Goal: Task Accomplishment & Management: Use online tool/utility

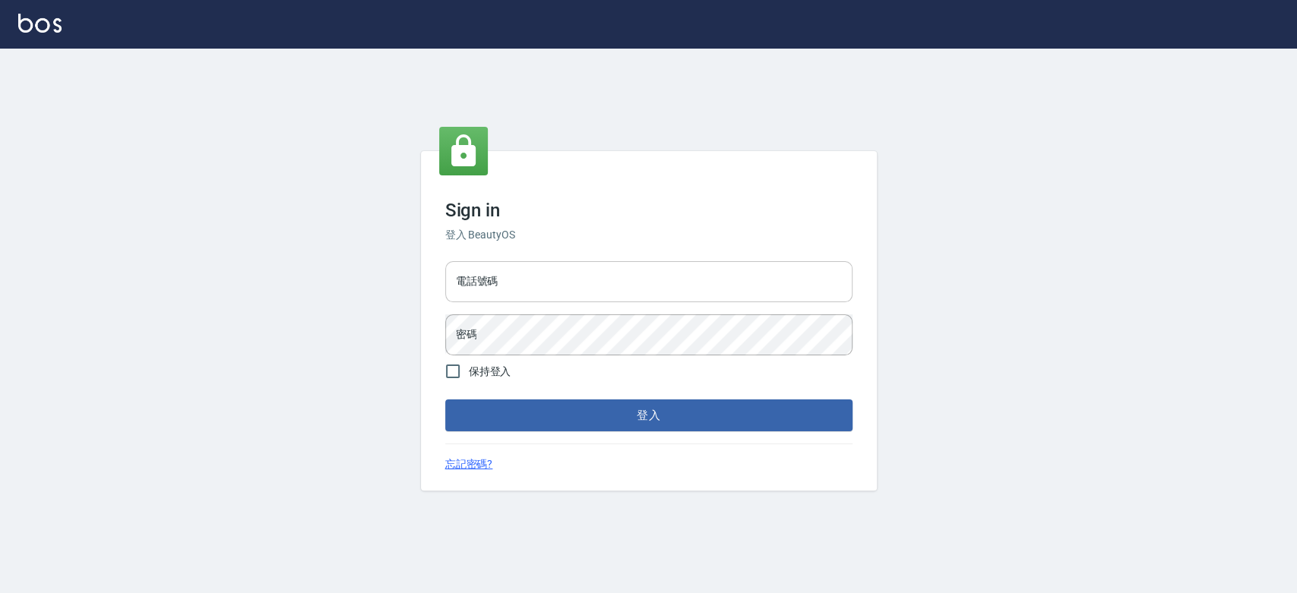
click at [553, 271] on input "電話號碼" at bounding box center [648, 281] width 407 height 41
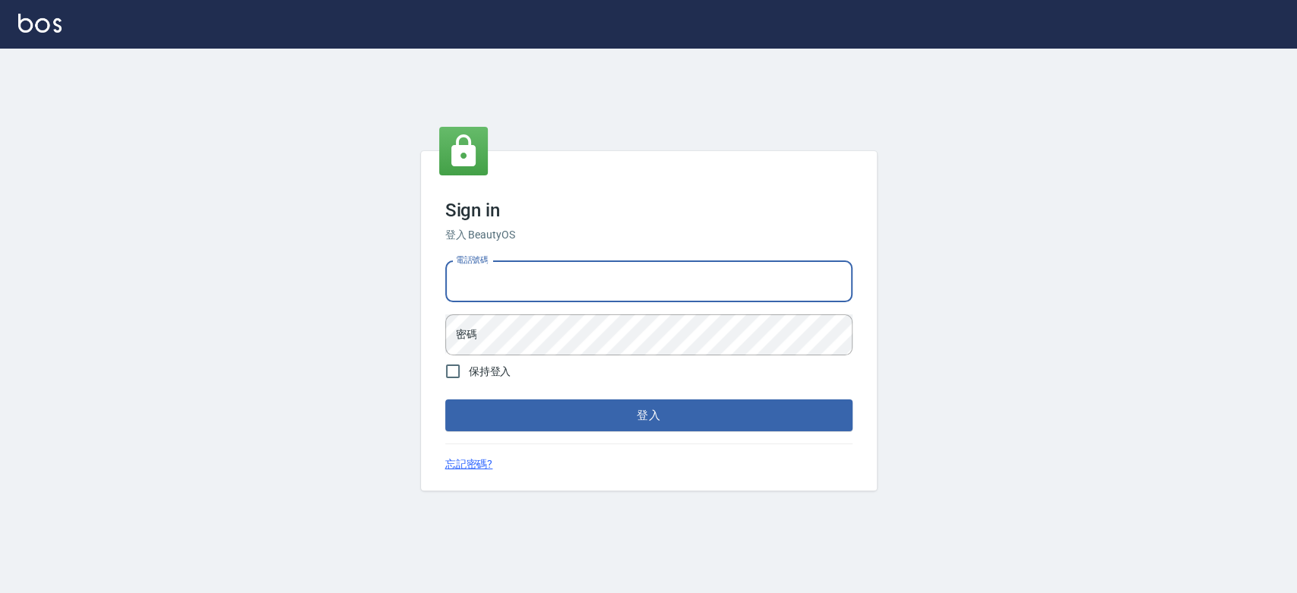
type input "0921342116"
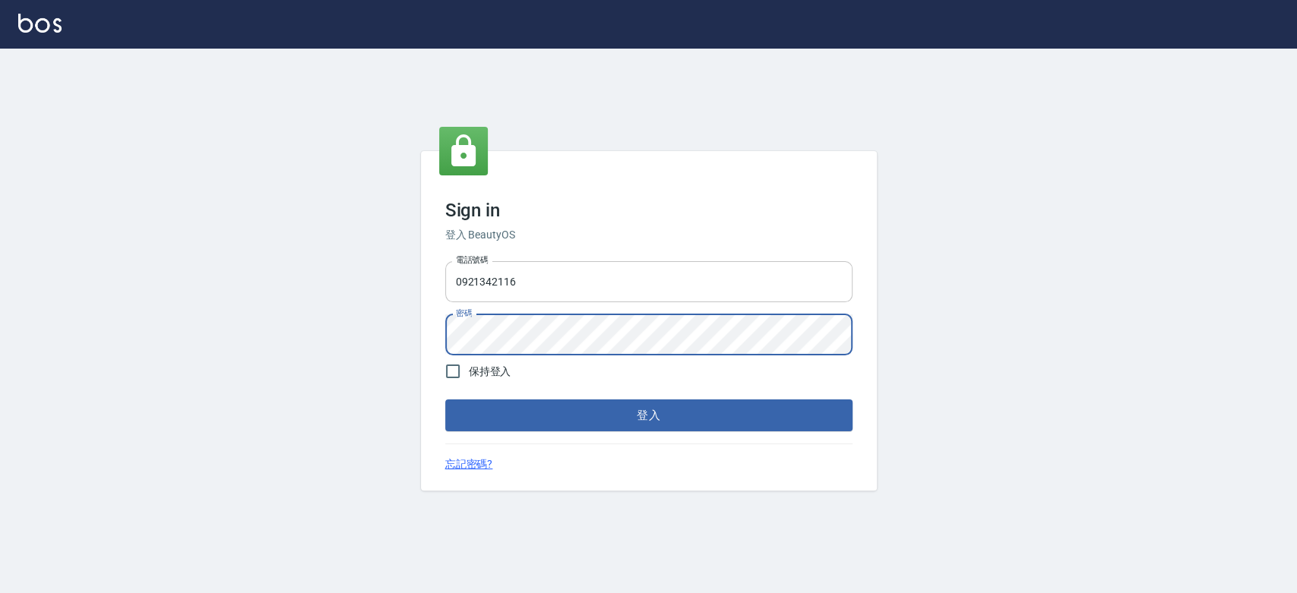
click at [445, 400] on button "登入" at bounding box center [648, 416] width 407 height 32
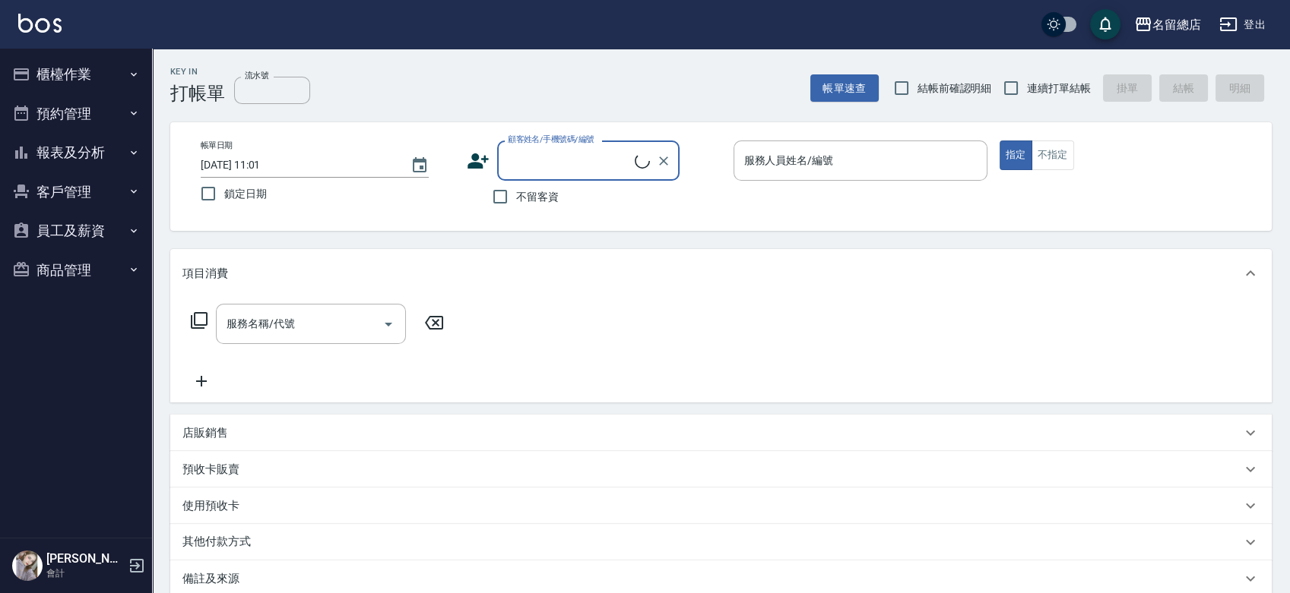
click at [95, 64] on button "櫃檯作業" at bounding box center [76, 75] width 140 height 40
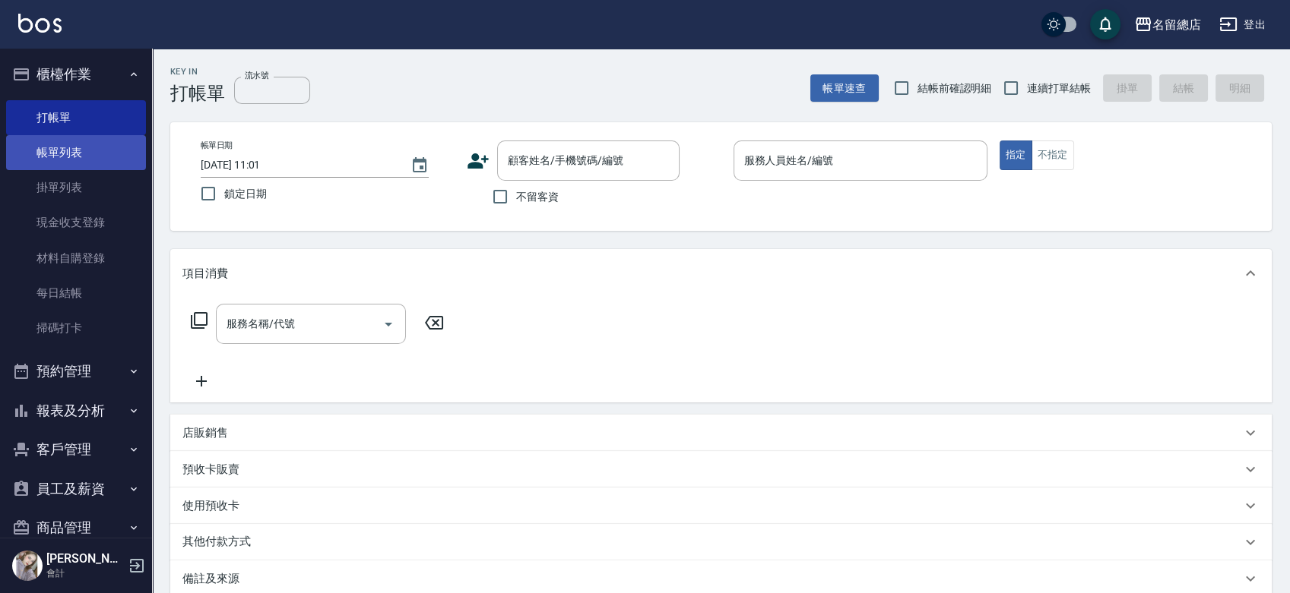
click at [49, 152] on link "帳單列表" at bounding box center [76, 152] width 140 height 35
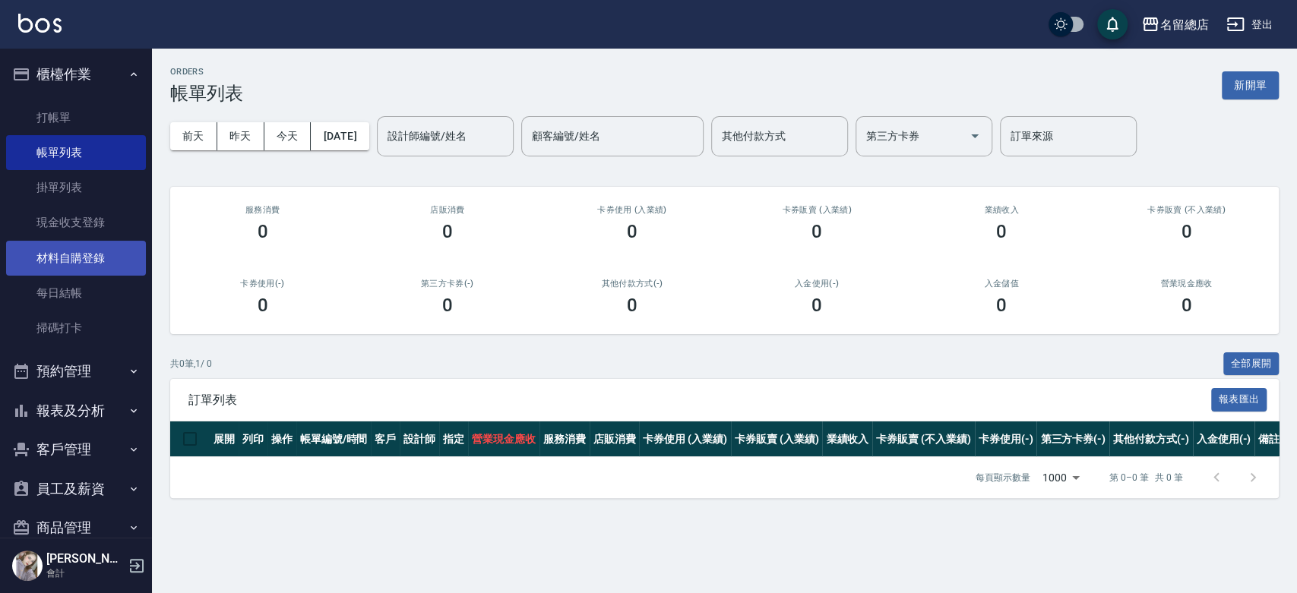
click at [59, 260] on link "材料自購登錄" at bounding box center [76, 258] width 140 height 35
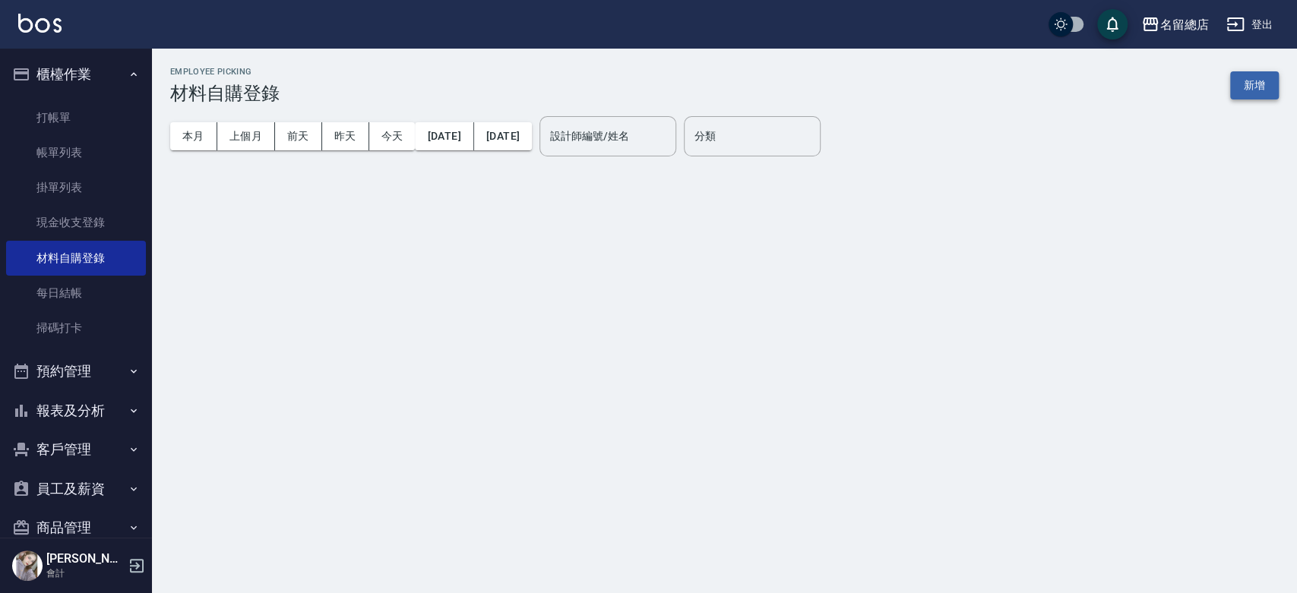
click at [1258, 87] on button "新增" at bounding box center [1254, 85] width 49 height 28
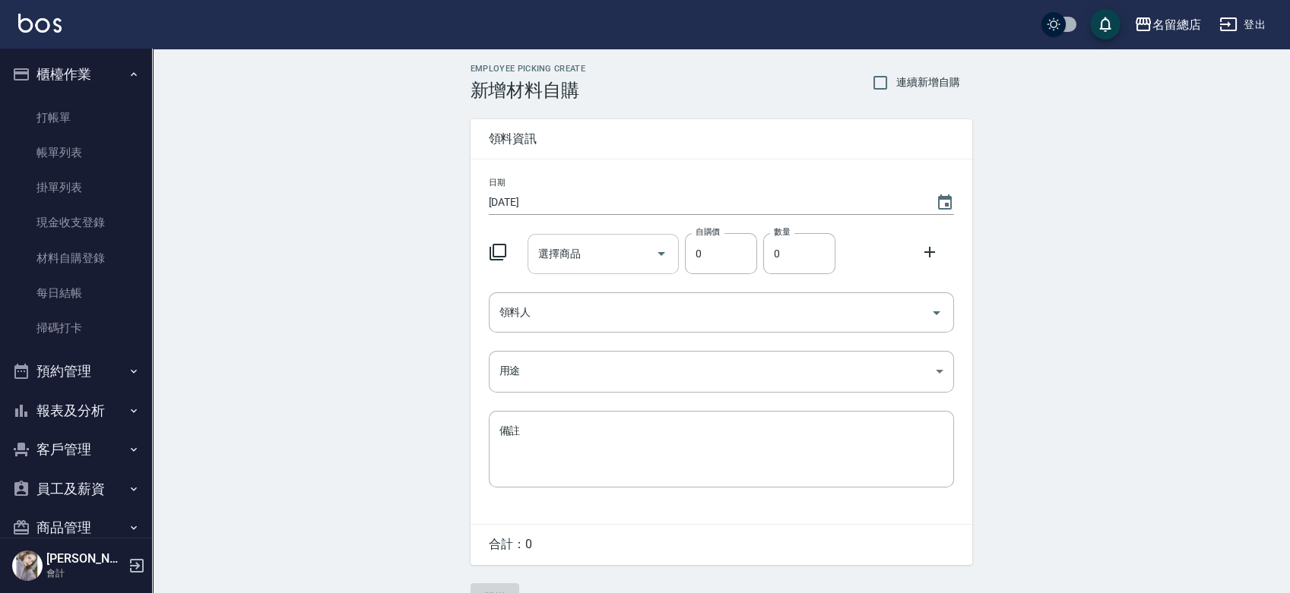
click at [576, 246] on div "選擇商品 選擇商品" at bounding box center [602, 254] width 151 height 40
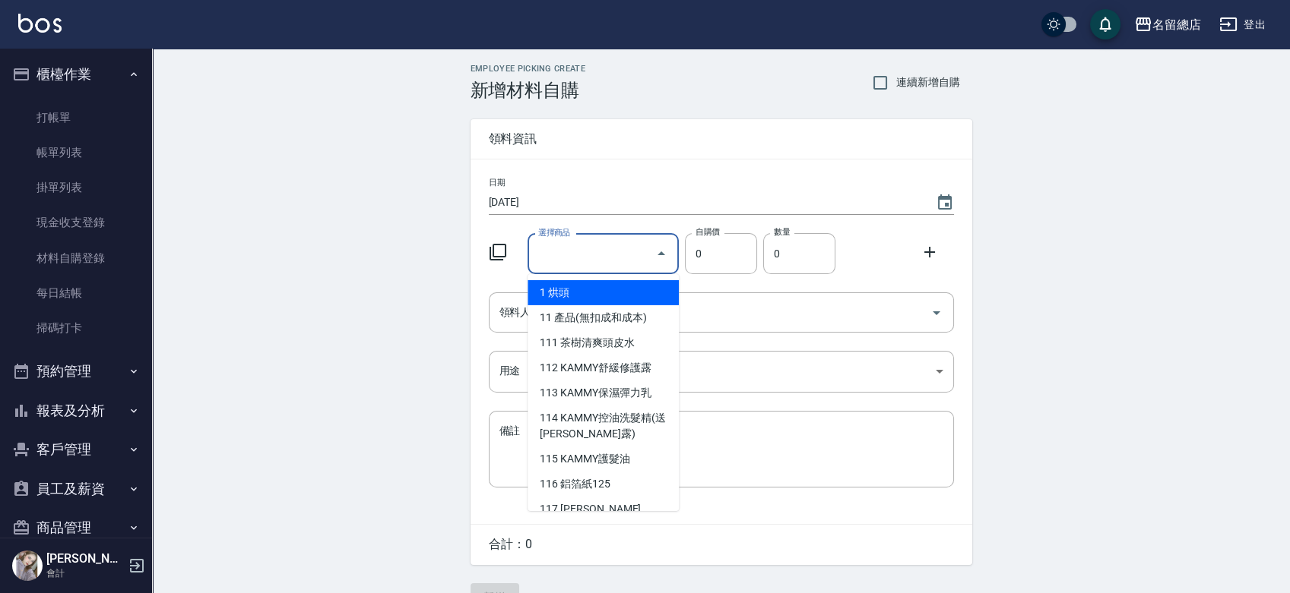
type input "6%色水"
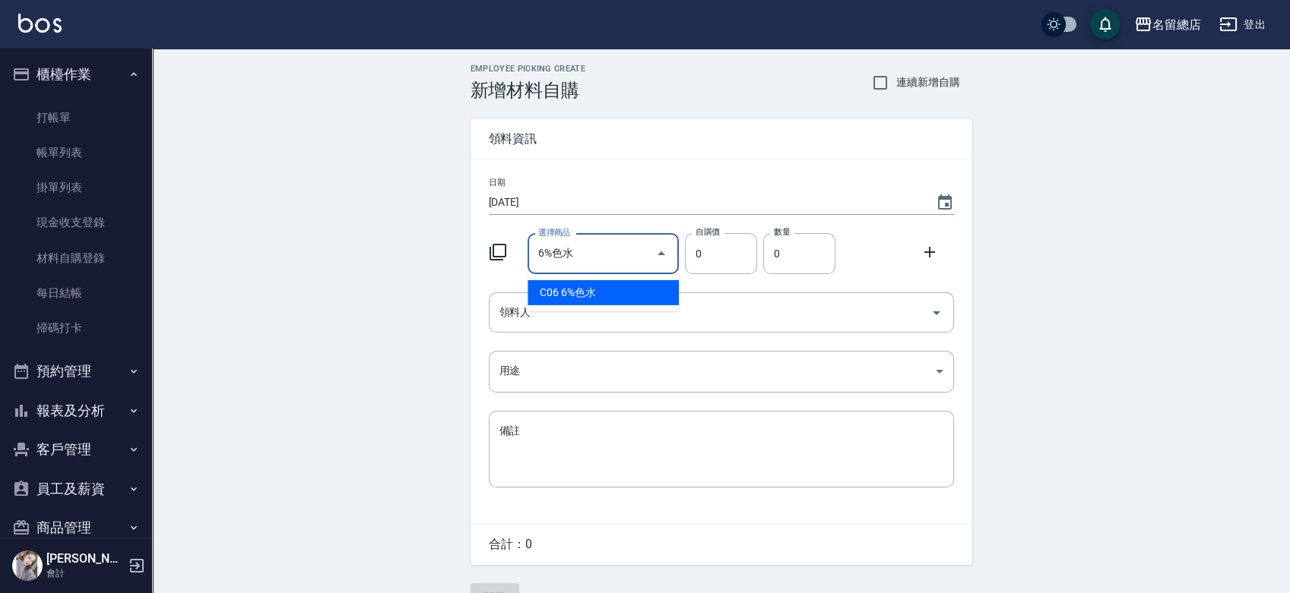
click at [604, 285] on li "C06 6%色水" at bounding box center [602, 292] width 151 height 25
type input "105"
type input "1"
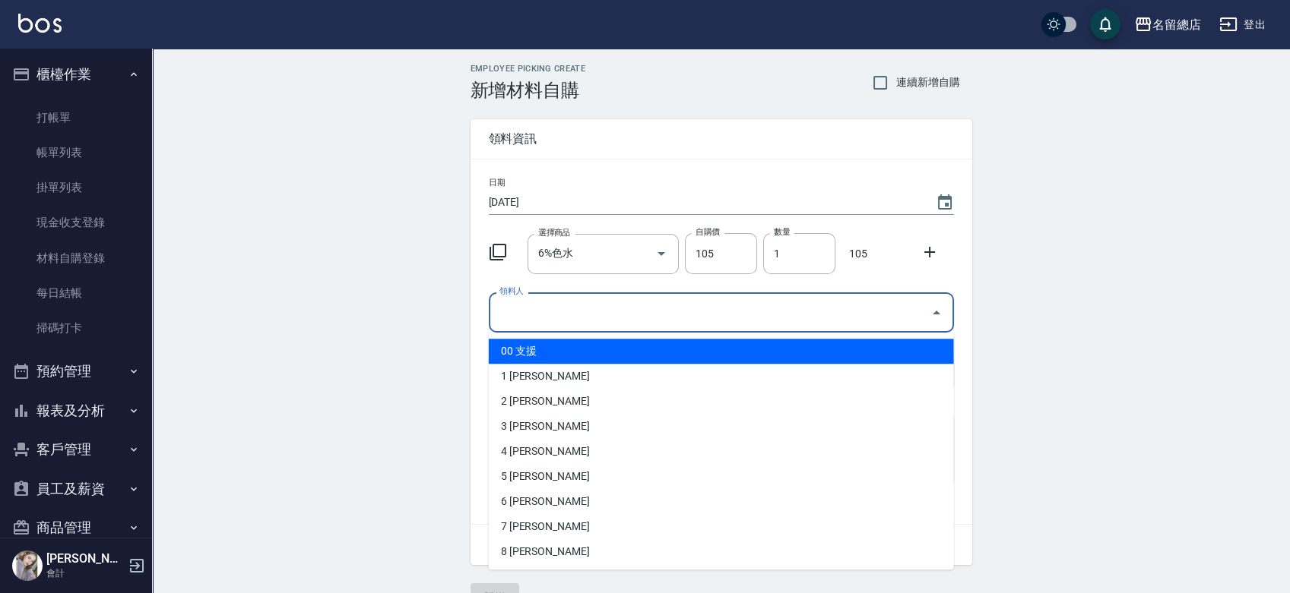
click at [596, 309] on input "領料人" at bounding box center [709, 312] width 429 height 27
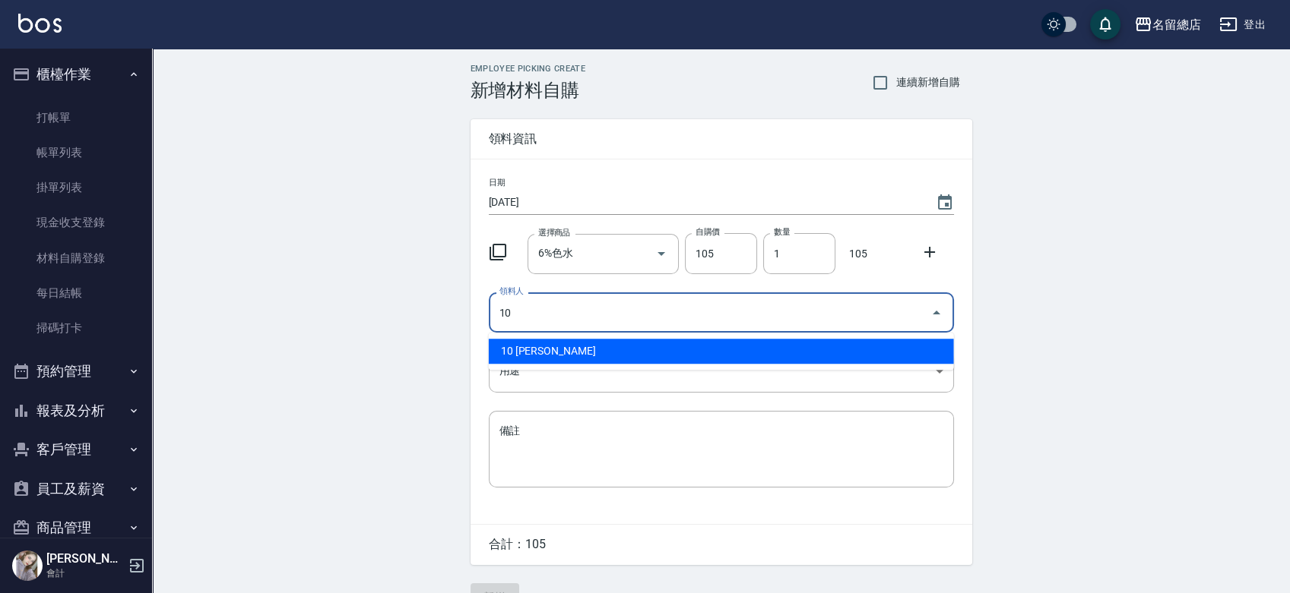
type input "10 [PERSON_NAME]"
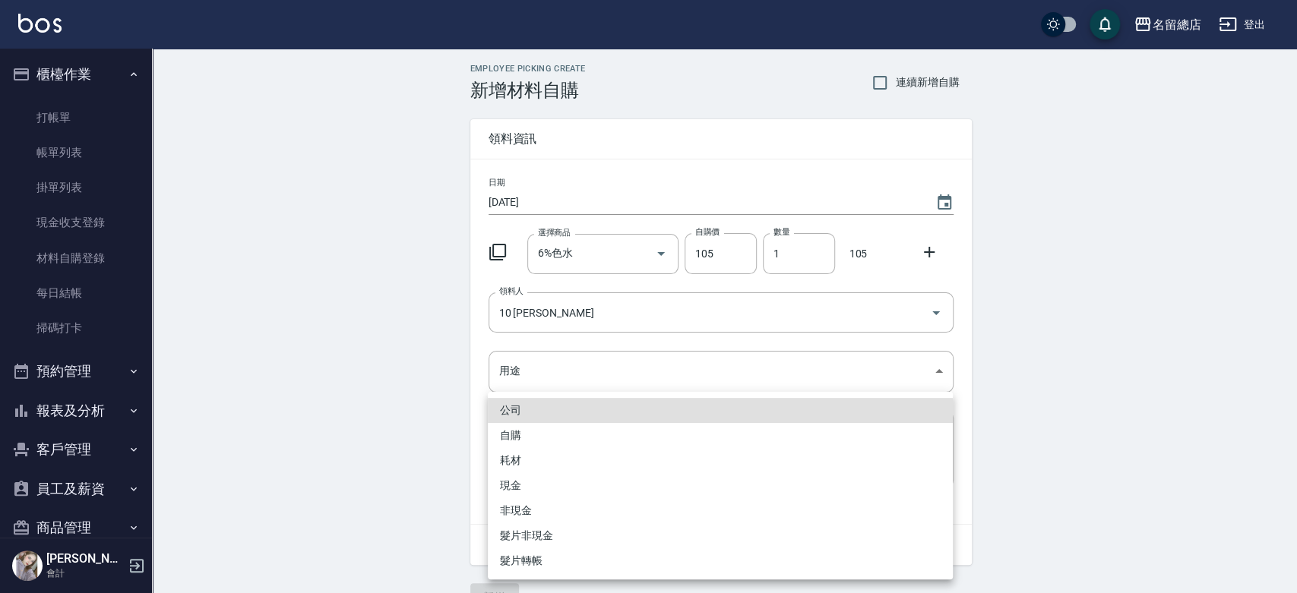
click at [555, 430] on li "自購" at bounding box center [720, 435] width 465 height 25
type input "自購"
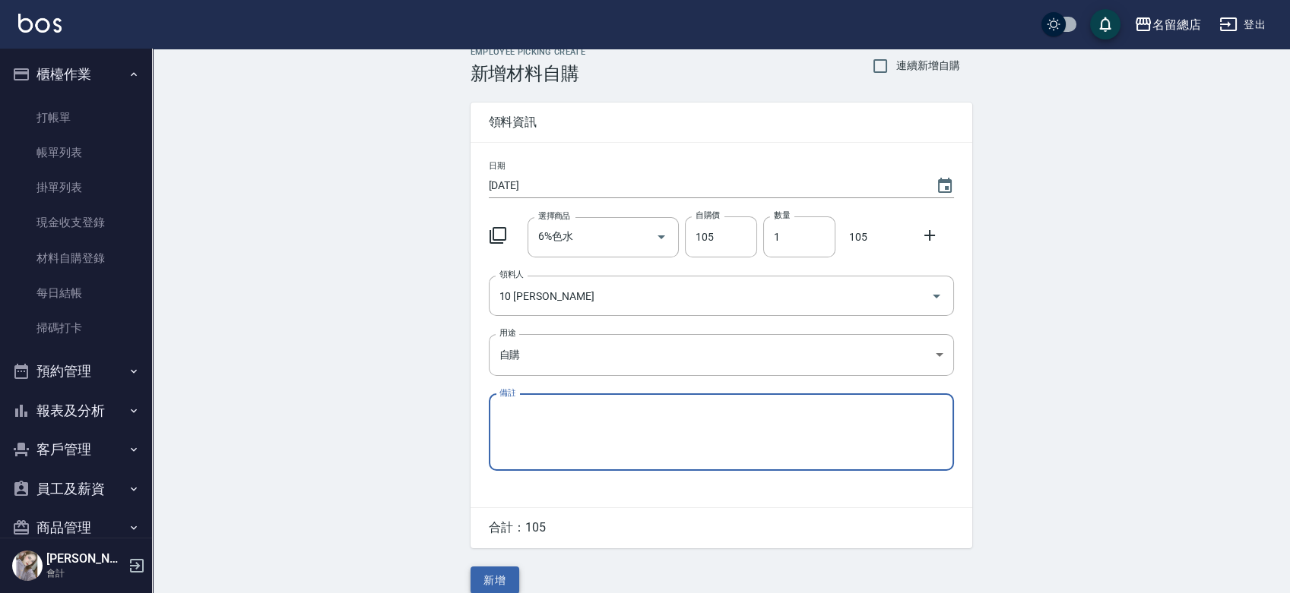
scroll to position [33, 0]
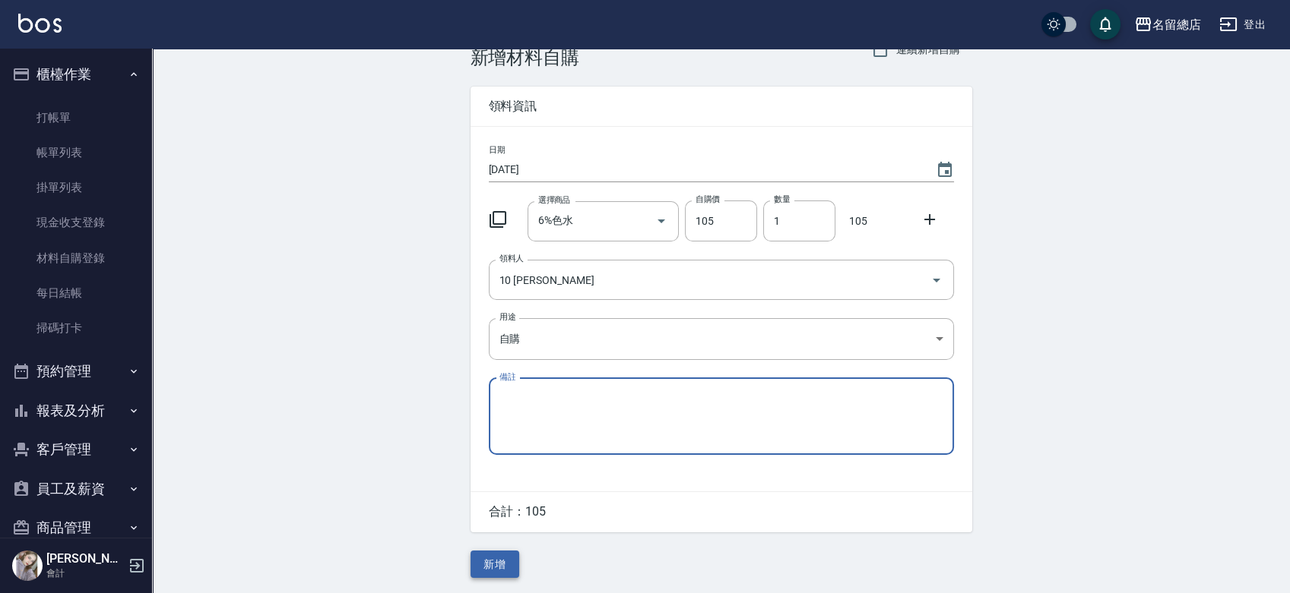
click at [495, 576] on button "新增" at bounding box center [494, 565] width 49 height 28
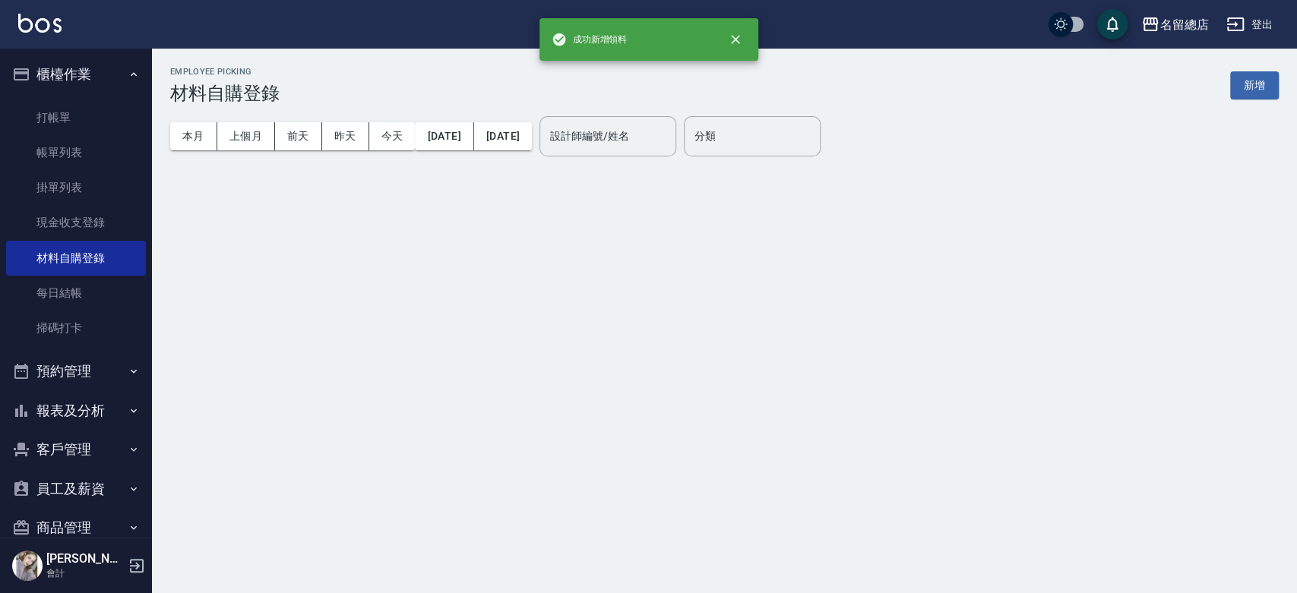
click at [93, 99] on ul "打帳單 帳單列表 掛單列表 現金收支登錄 材料自購登錄 每日結帳 掃碼打卡" at bounding box center [76, 223] width 140 height 258
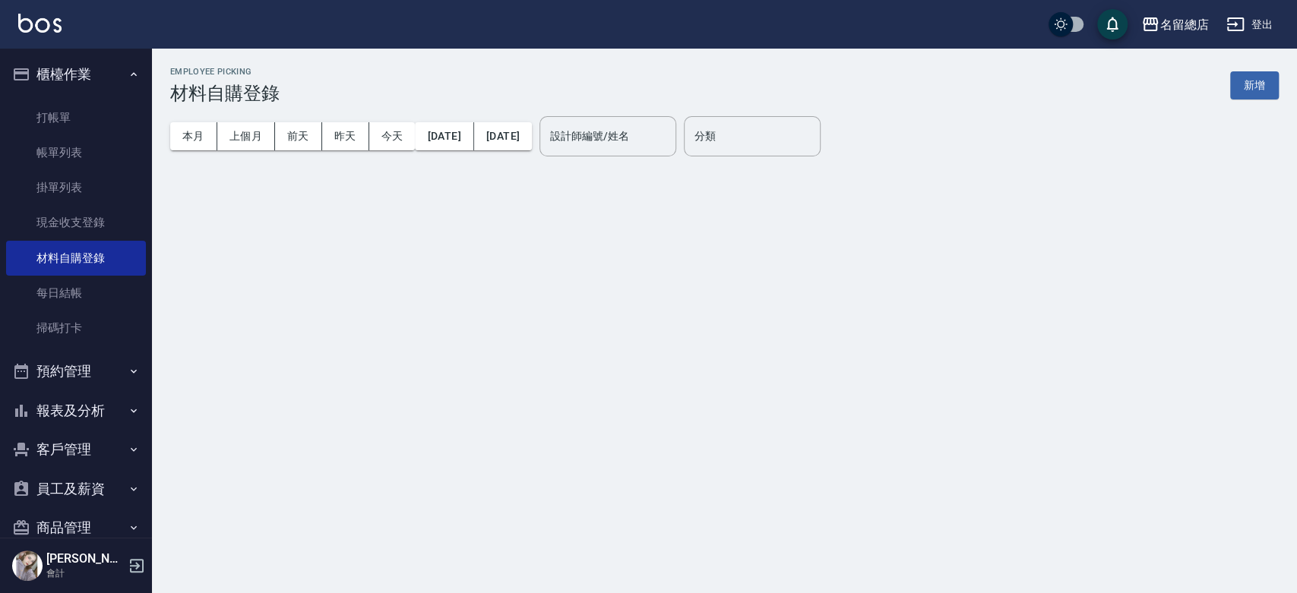
click at [93, 99] on ul "打帳單 帳單列表 掛單列表 現金收支登錄 材料自購登錄 每日結帳 掃碼打卡" at bounding box center [76, 223] width 140 height 258
click at [92, 112] on link "打帳單" at bounding box center [76, 117] width 140 height 35
